Goal: Navigation & Orientation: Go to known website

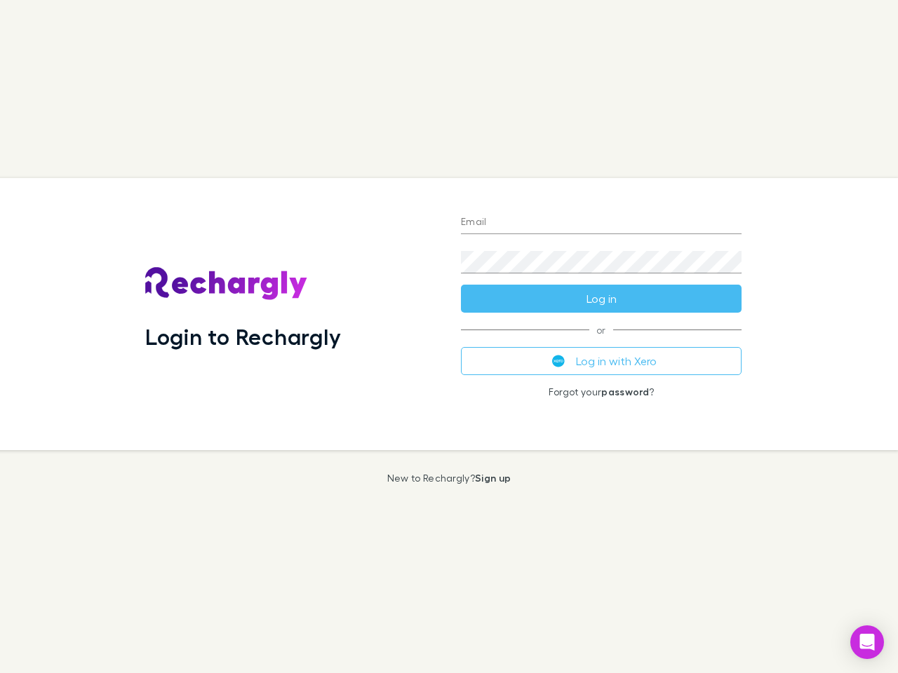
click at [449, 337] on div "Login to Rechargly" at bounding box center [292, 314] width 316 height 272
click at [601, 223] on input "Email" at bounding box center [601, 223] width 280 height 22
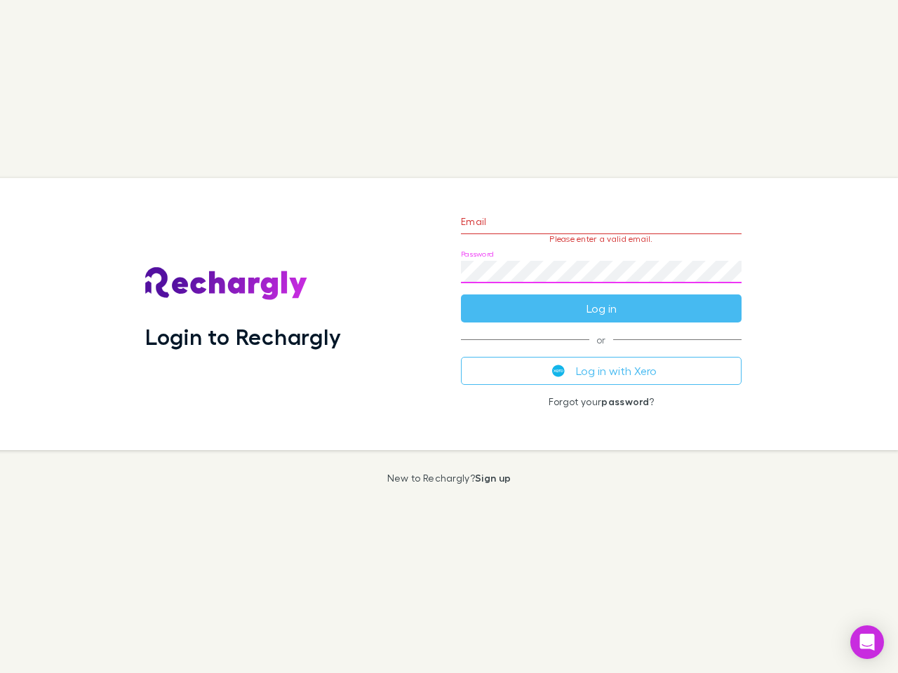
click at [601, 299] on form "Email Please enter a valid email. Password Log in" at bounding box center [601, 262] width 280 height 122
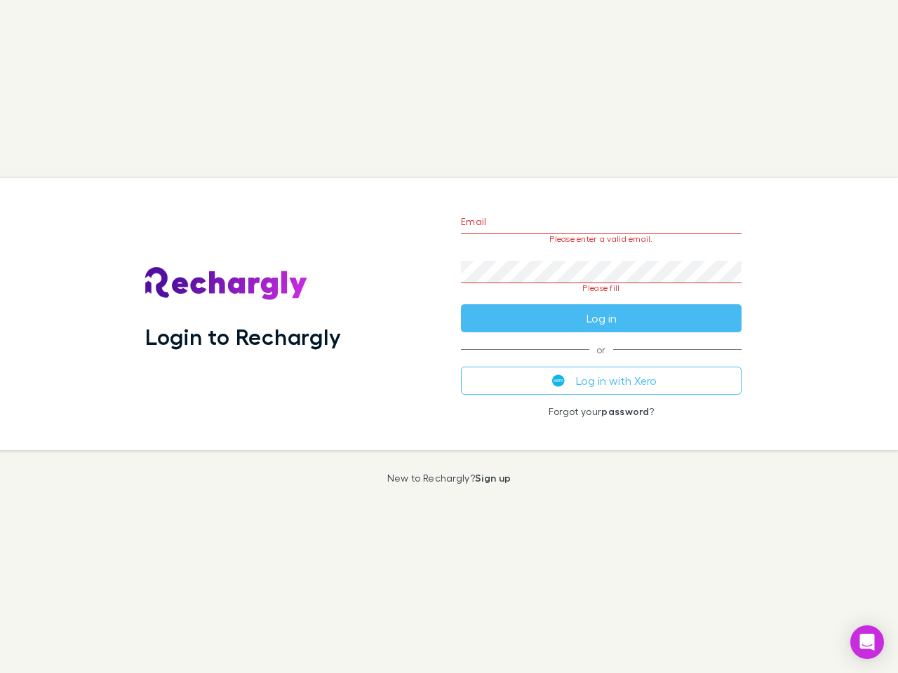
click at [601, 361] on div "Email Please enter a valid email. Password Please fill Log in or Log in with Xe…" at bounding box center [600, 314] width 303 height 272
click at [867, 642] on icon "Open Intercom Messenger" at bounding box center [867, 642] width 15 height 17
